Goal: Information Seeking & Learning: Learn about a topic

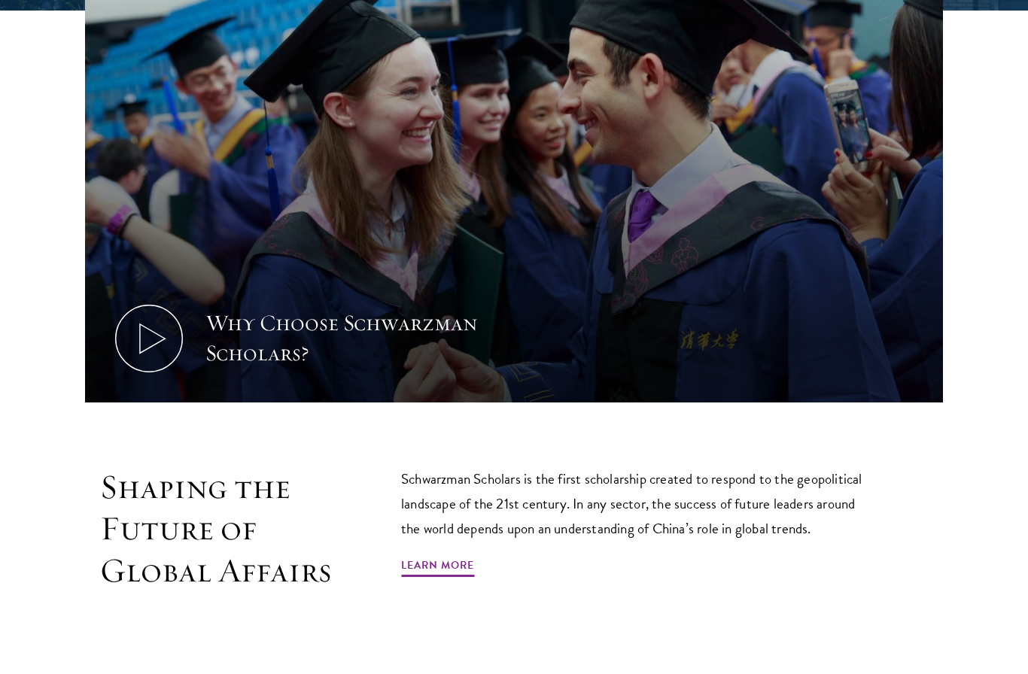
scroll to position [667, 0]
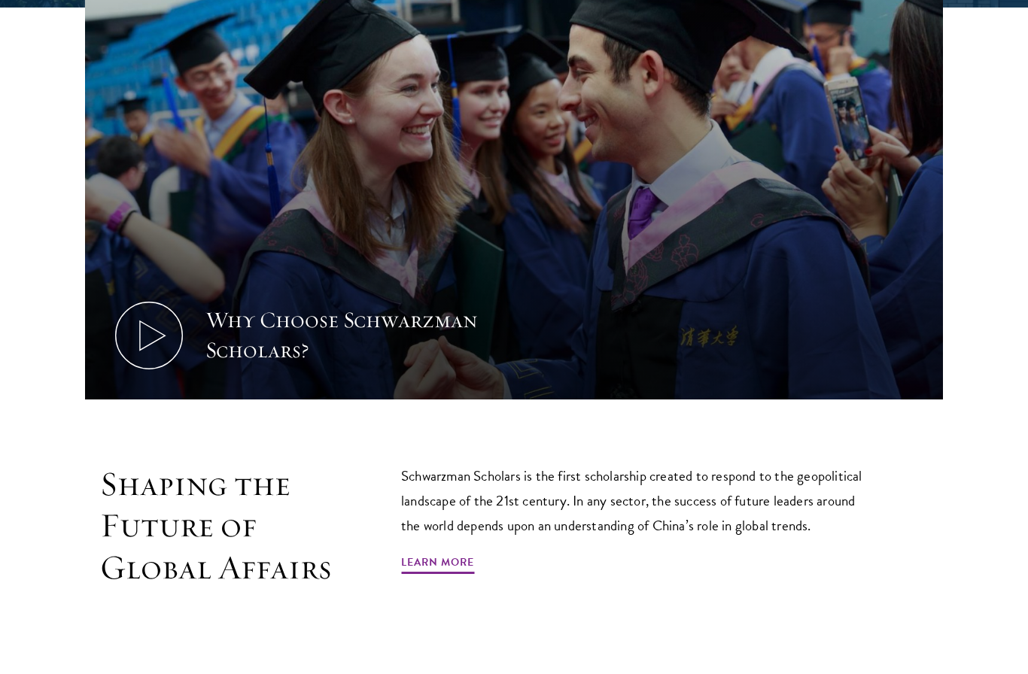
click at [437, 566] on link "Learn More" at bounding box center [437, 564] width 73 height 23
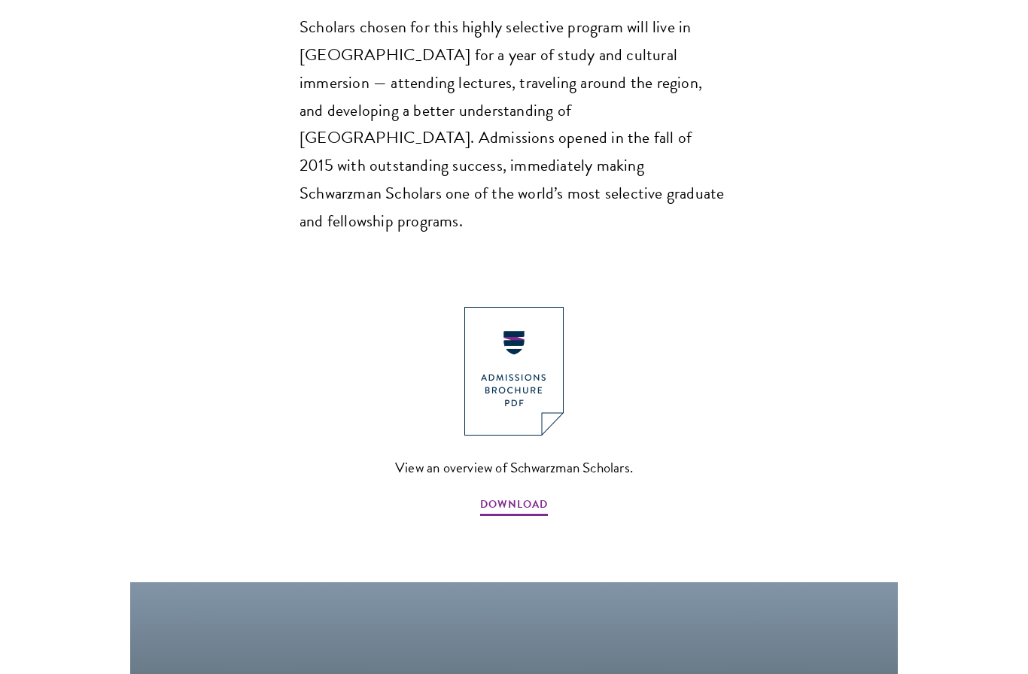
scroll to position [1452, 0]
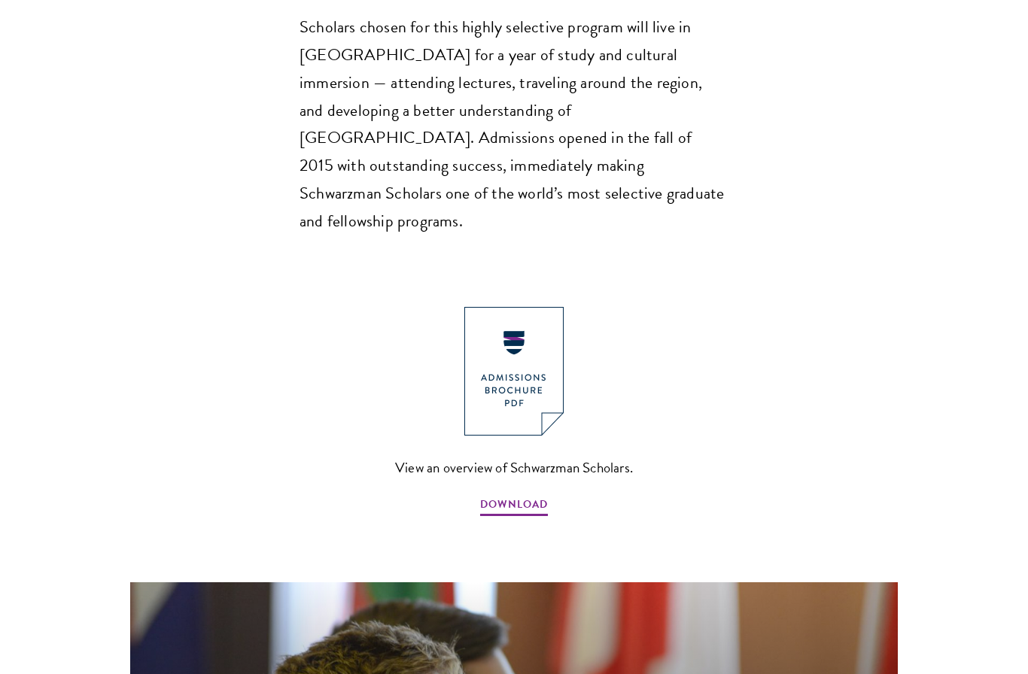
click at [520, 307] on img at bounding box center [513, 371] width 99 height 129
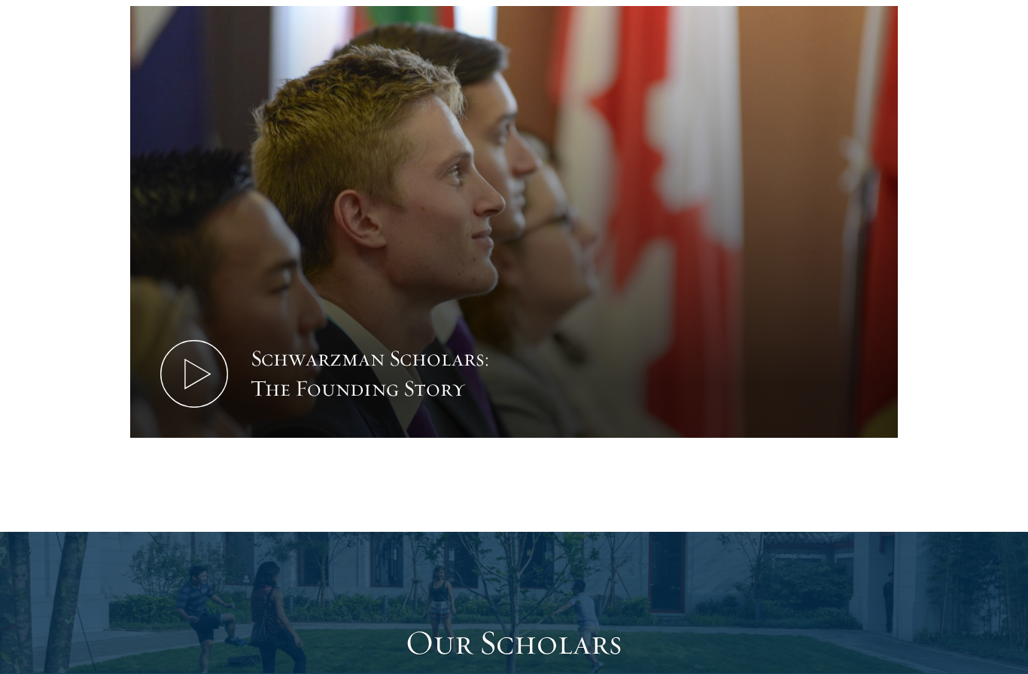
scroll to position [2029, 0]
click at [188, 360] on use at bounding box center [197, 374] width 25 height 29
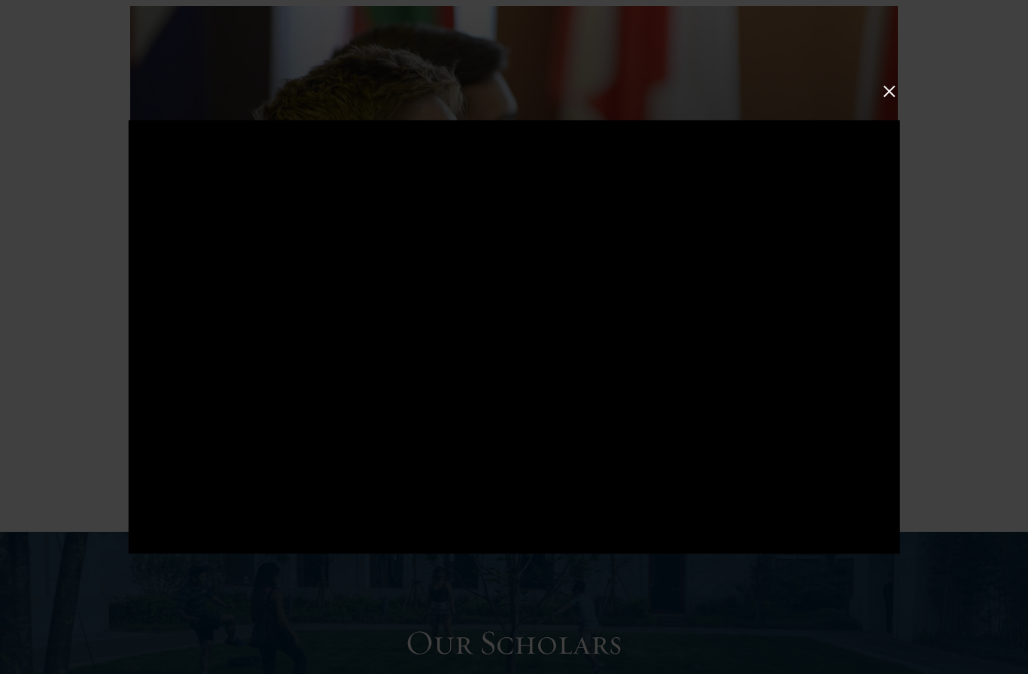
click at [891, 101] on button at bounding box center [890, 91] width 20 height 20
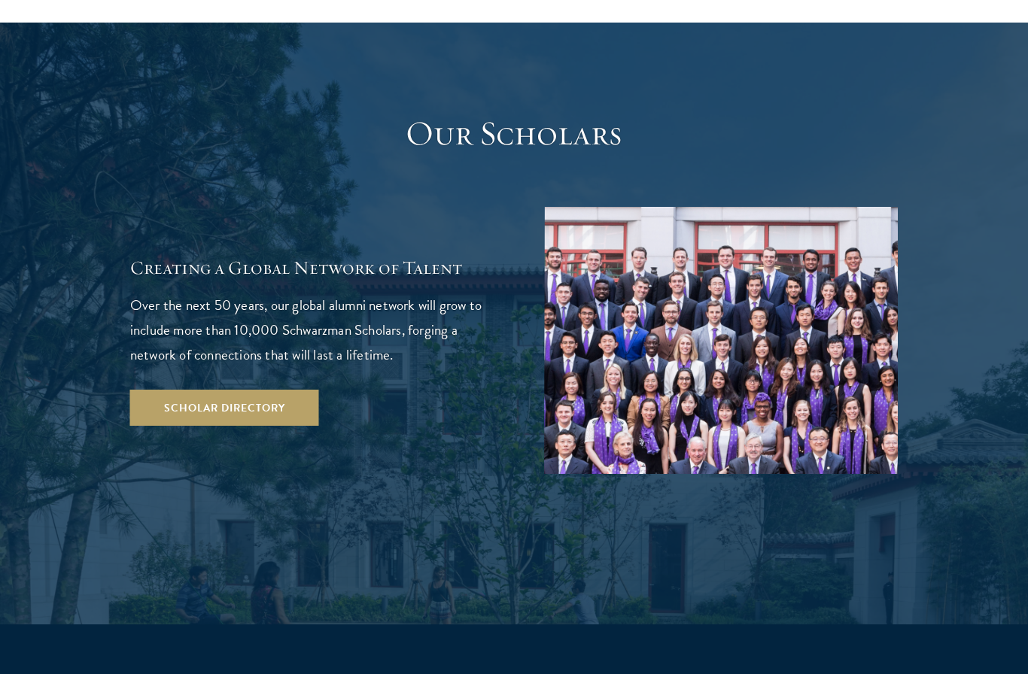
scroll to position [2539, 0]
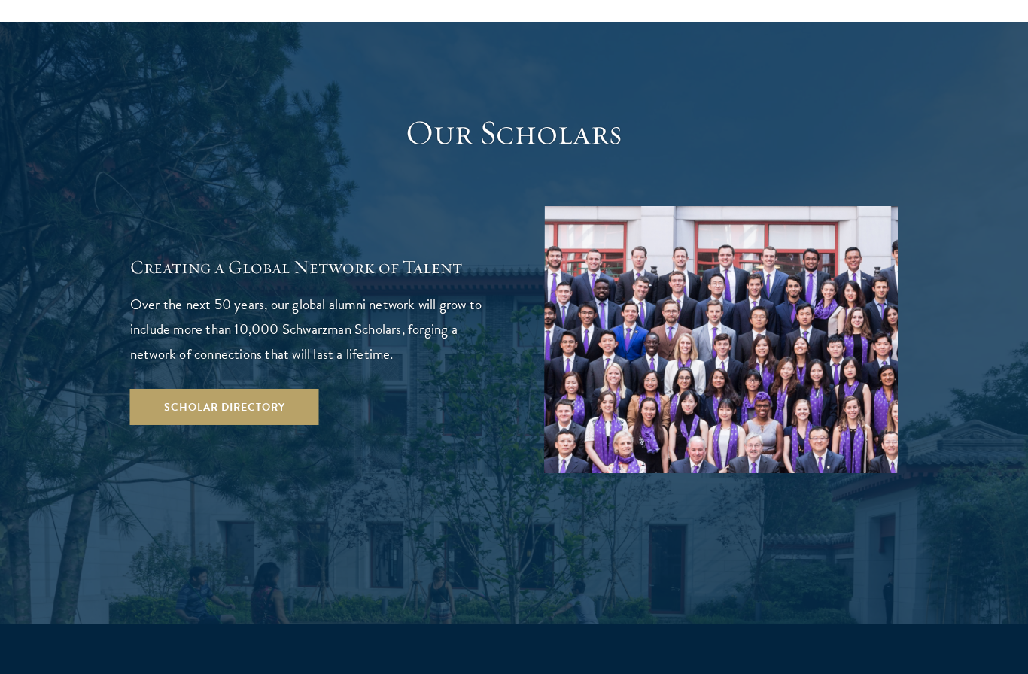
click at [282, 389] on link "Scholar Directory" at bounding box center [224, 407] width 189 height 36
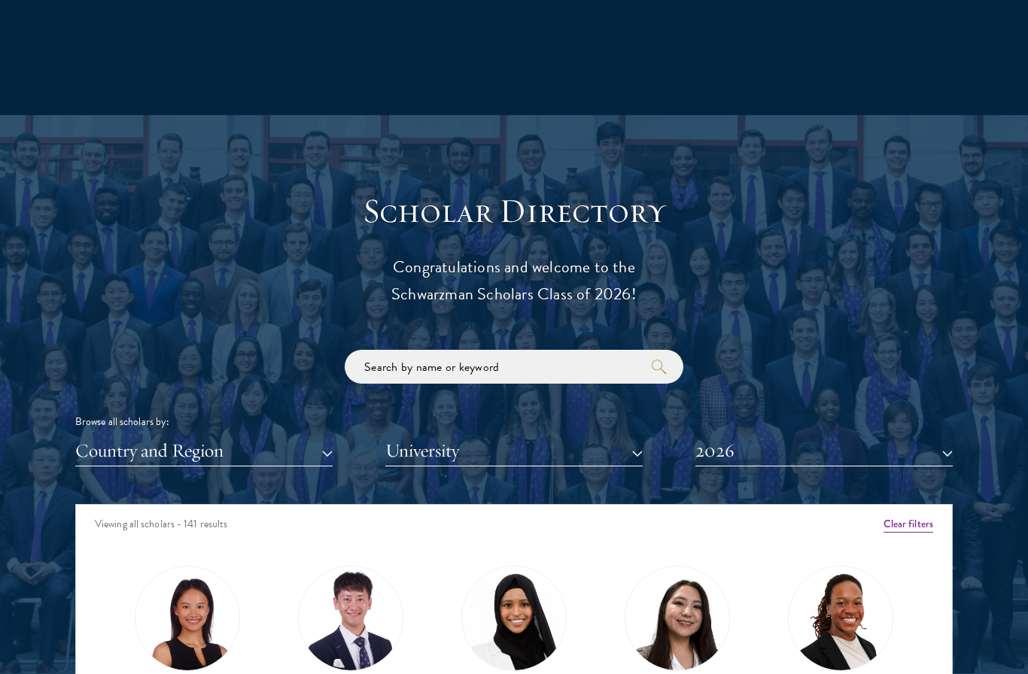
scroll to position [1469, 0]
click at [927, 448] on button "2026" at bounding box center [824, 451] width 257 height 31
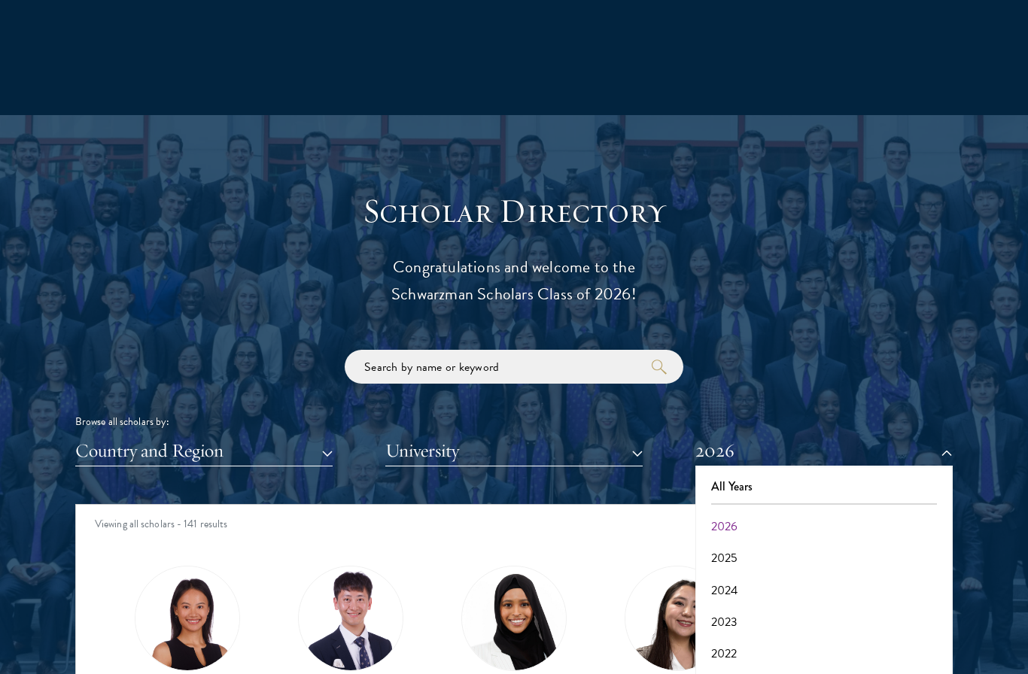
click at [741, 478] on button "All Years" at bounding box center [824, 487] width 248 height 32
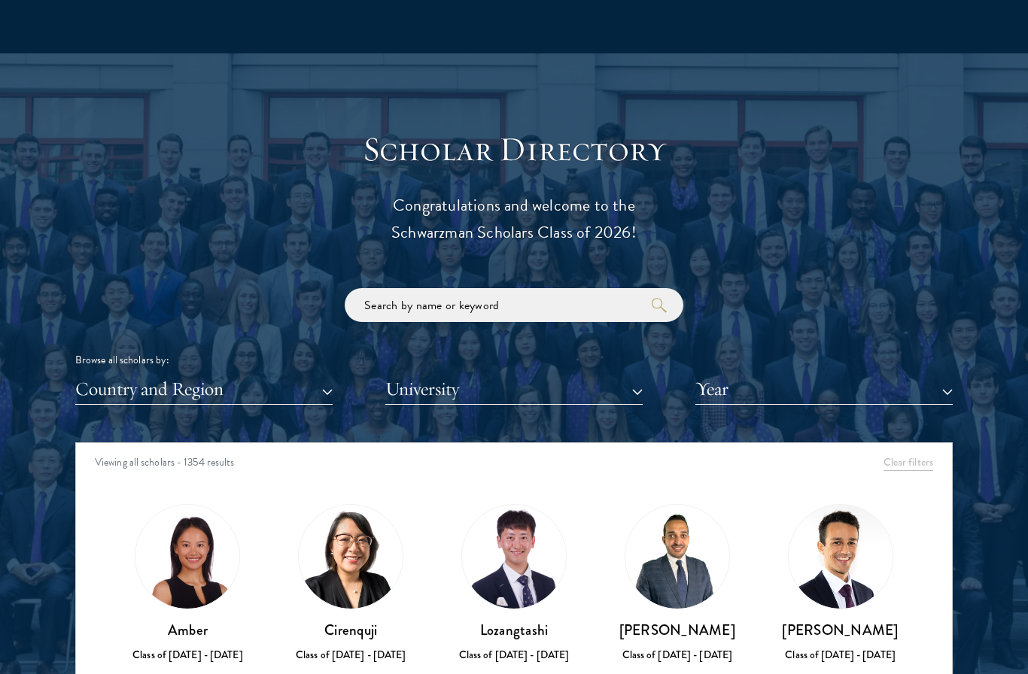
click at [949, 388] on button "Year" at bounding box center [824, 389] width 257 height 31
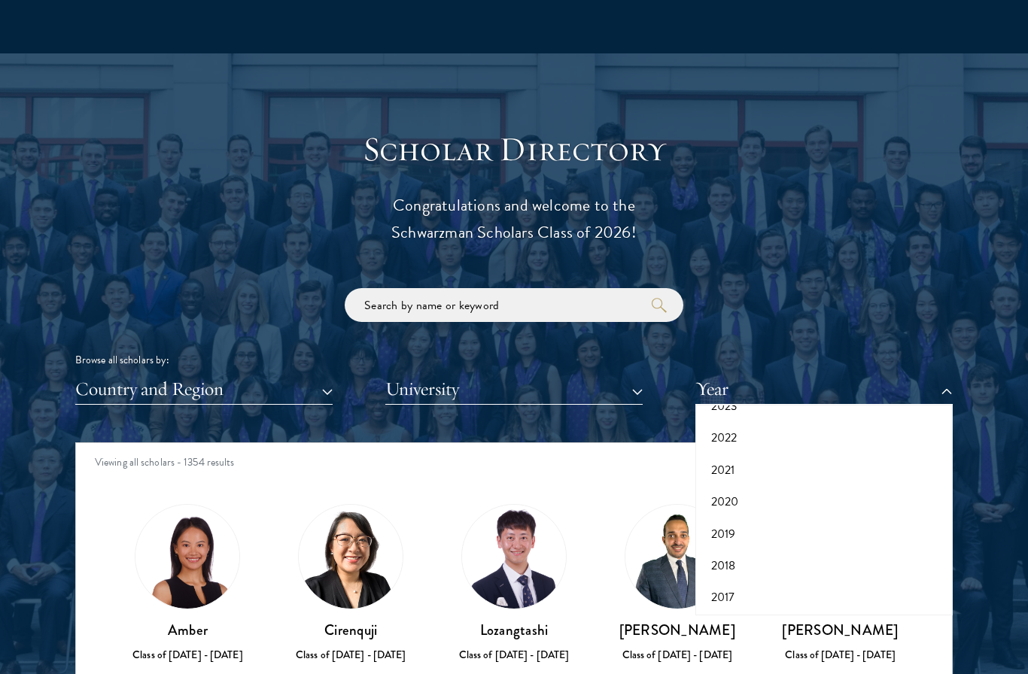
scroll to position [154, 0]
click at [729, 593] on button "2017" at bounding box center [824, 599] width 248 height 32
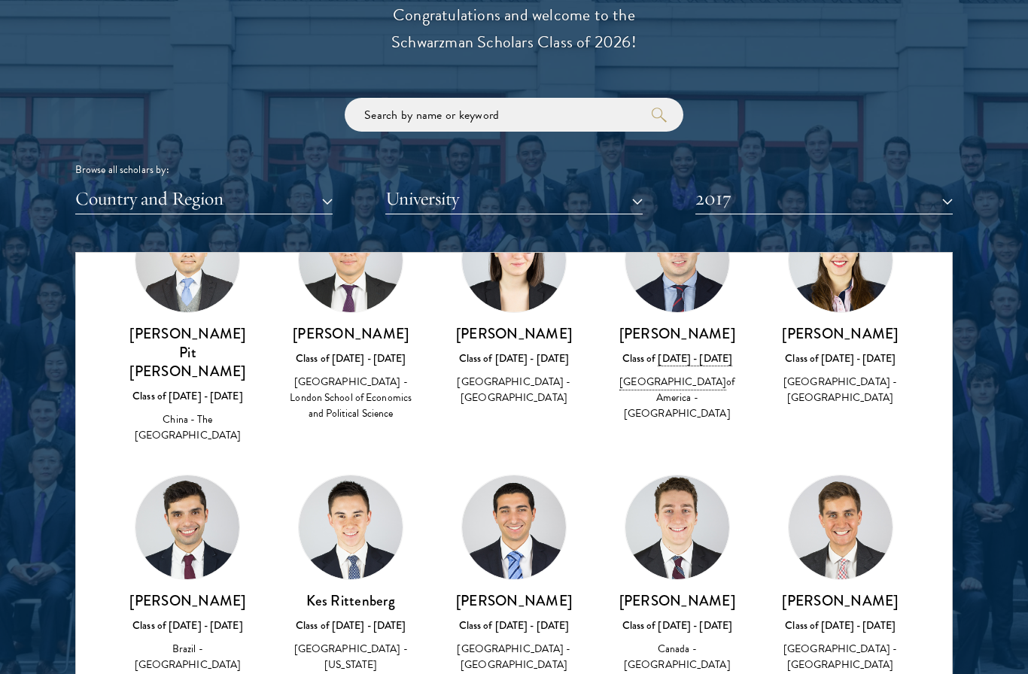
scroll to position [3616, 0]
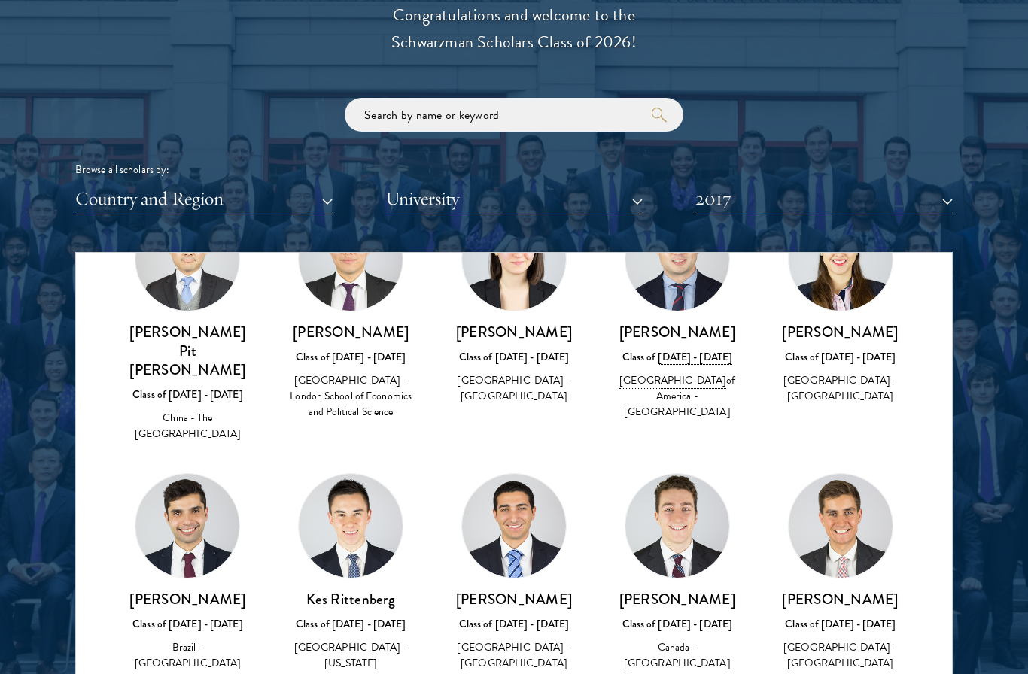
click at [941, 196] on button "2017" at bounding box center [824, 199] width 257 height 31
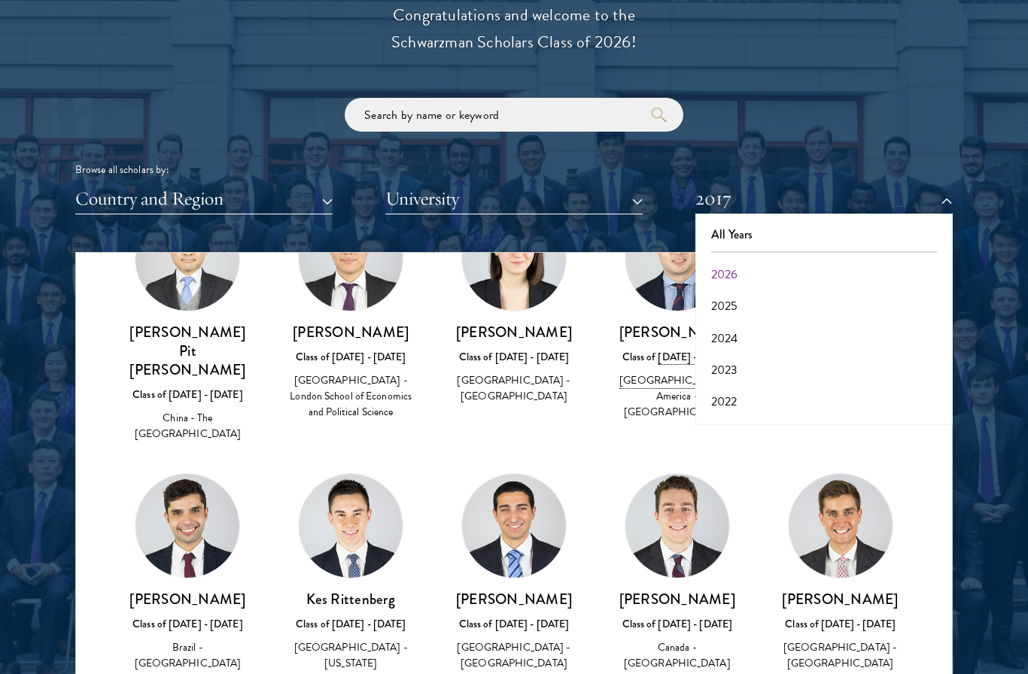
scroll to position [0, 0]
click at [729, 260] on button "2026" at bounding box center [824, 275] width 248 height 32
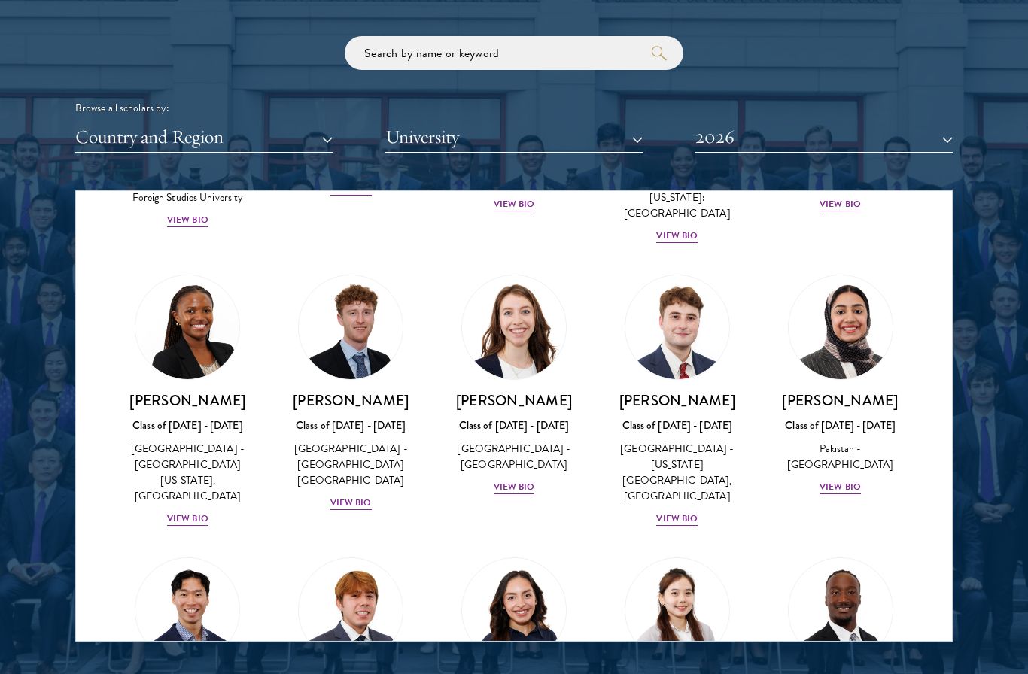
scroll to position [4930, 0]
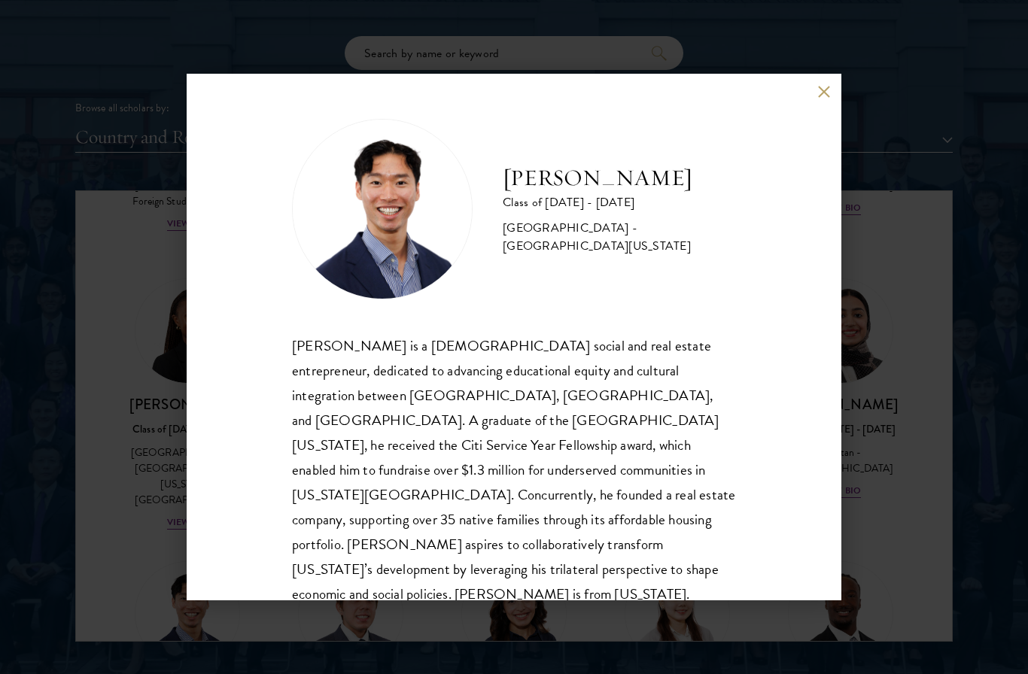
click at [831, 87] on div "[PERSON_NAME] Class of [DATE] - [DATE] [GEOGRAPHIC_DATA] - [GEOGRAPHIC_DATA][US…" at bounding box center [514, 337] width 655 height 527
click at [827, 91] on button at bounding box center [824, 91] width 13 height 13
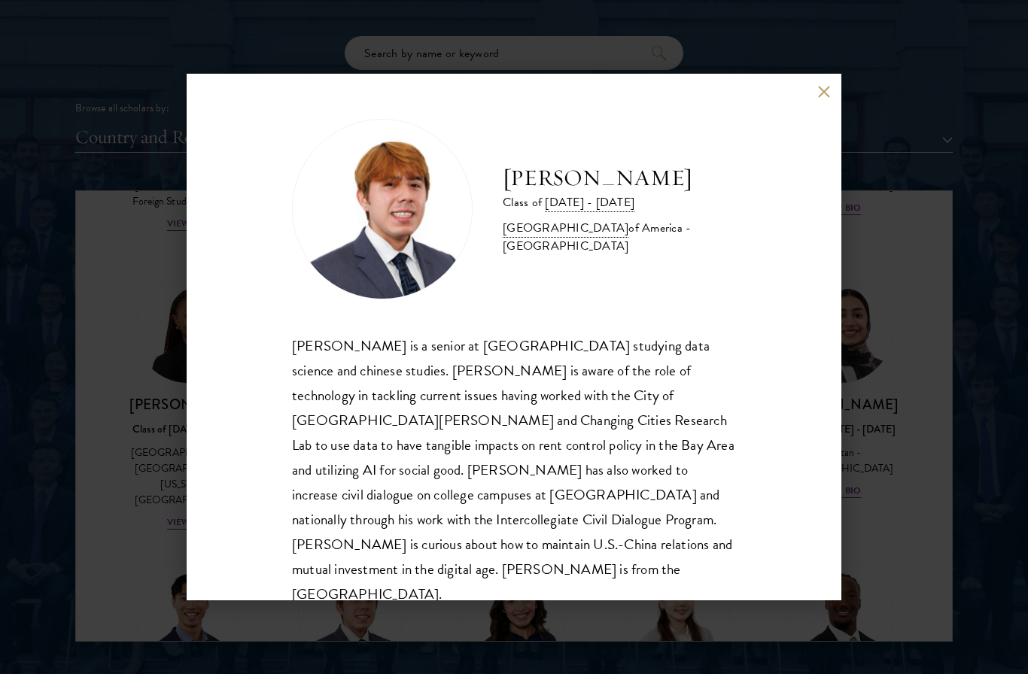
click at [827, 77] on div "[PERSON_NAME] Class of [DATE] - [DATE] [GEOGRAPHIC_DATA] - [GEOGRAPHIC_DATA] [P…" at bounding box center [514, 337] width 655 height 527
click at [824, 87] on button at bounding box center [824, 91] width 13 height 13
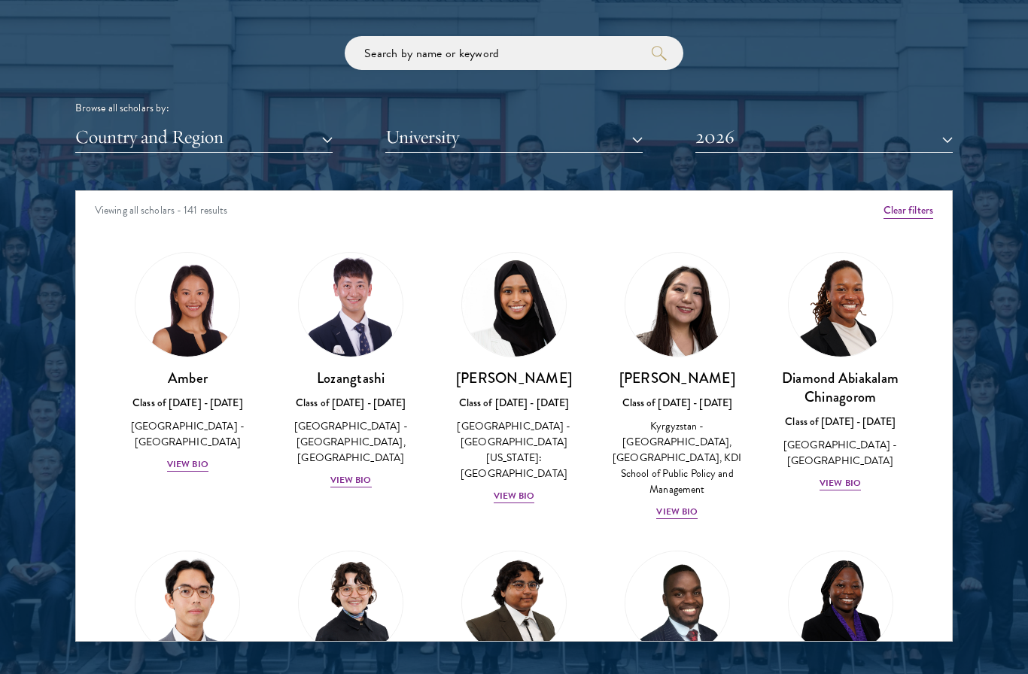
click at [195, 458] on div "View Bio" at bounding box center [187, 465] width 41 height 14
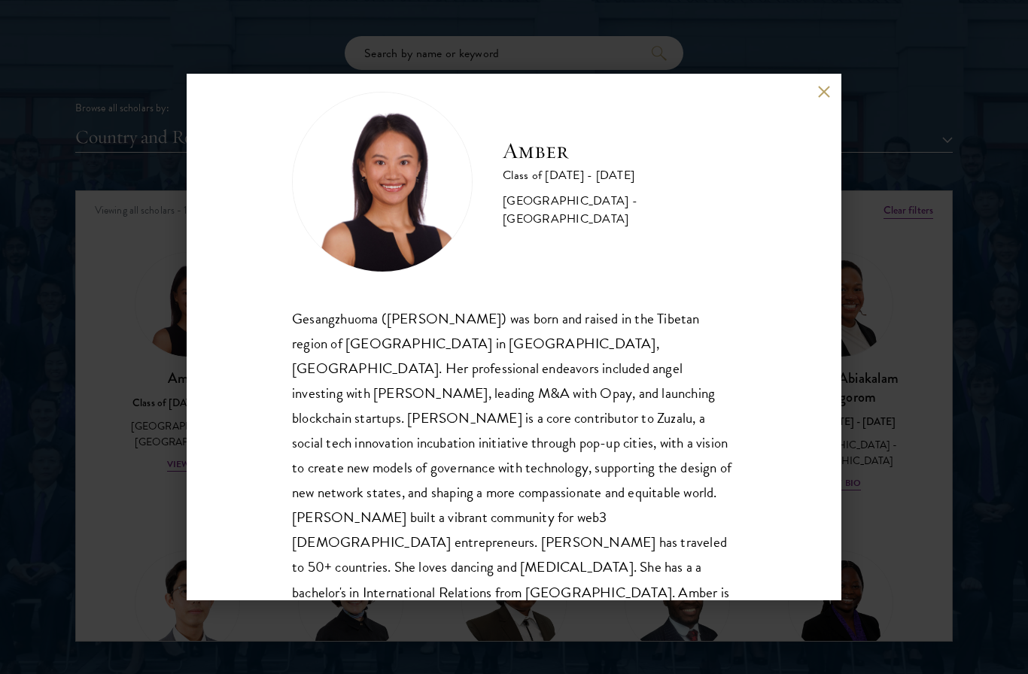
scroll to position [26, 0]
click at [818, 92] on button at bounding box center [824, 91] width 13 height 13
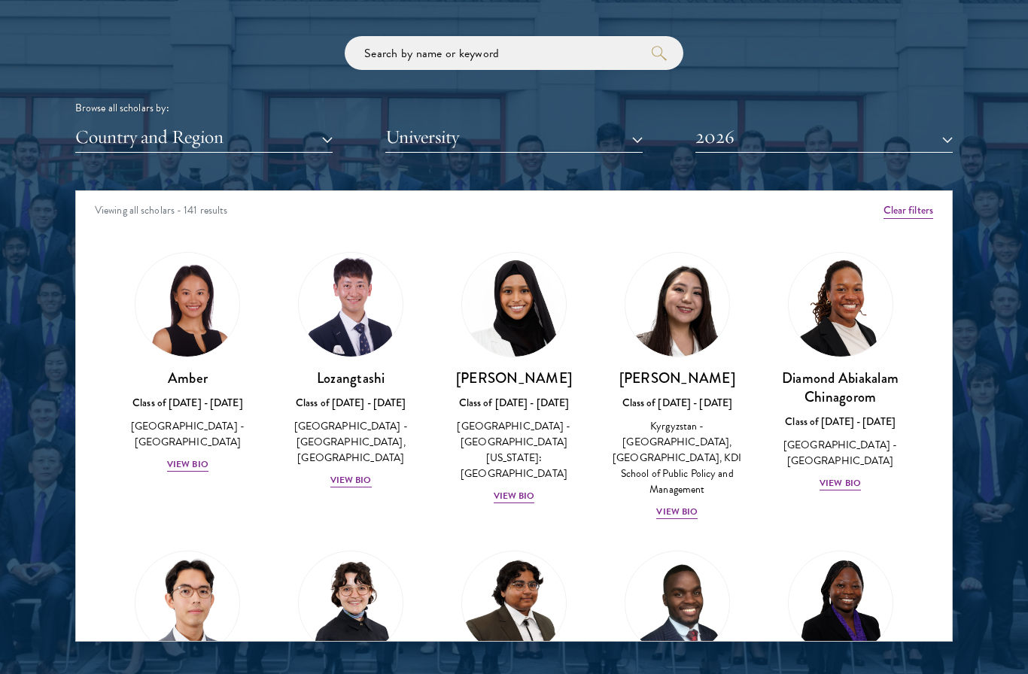
click at [354, 467] on div "Lozangtashi Class of [DATE] - [DATE] [GEOGRAPHIC_DATA] - [GEOGRAPHIC_DATA], [GE…" at bounding box center [351, 429] width 133 height 120
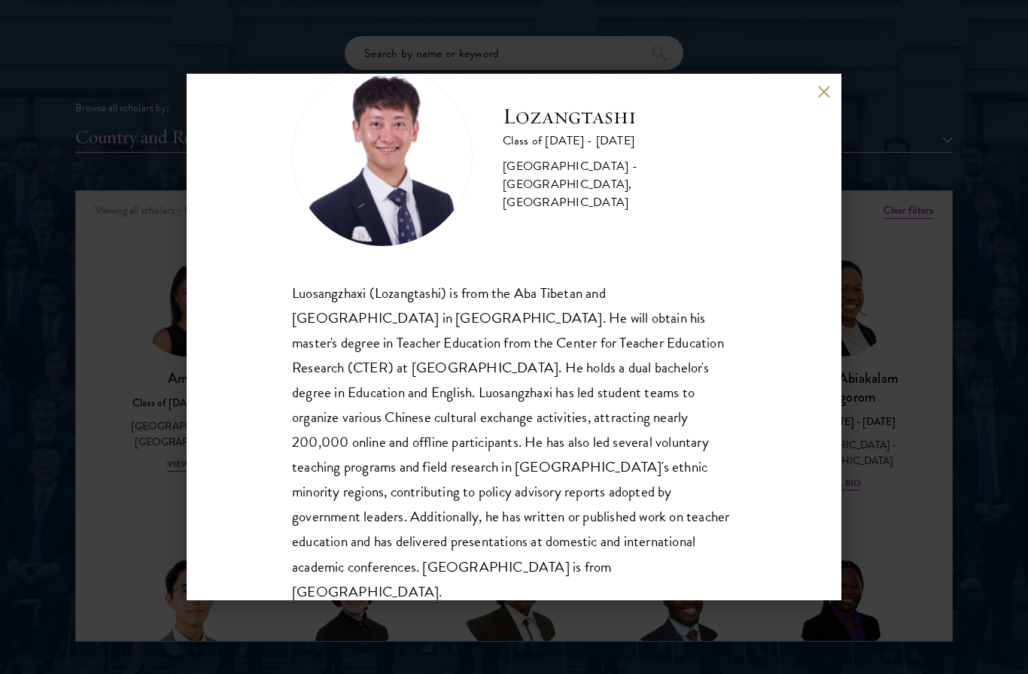
scroll to position [51, 0]
click at [818, 87] on button at bounding box center [824, 91] width 13 height 13
